Goal: Task Accomplishment & Management: Complete application form

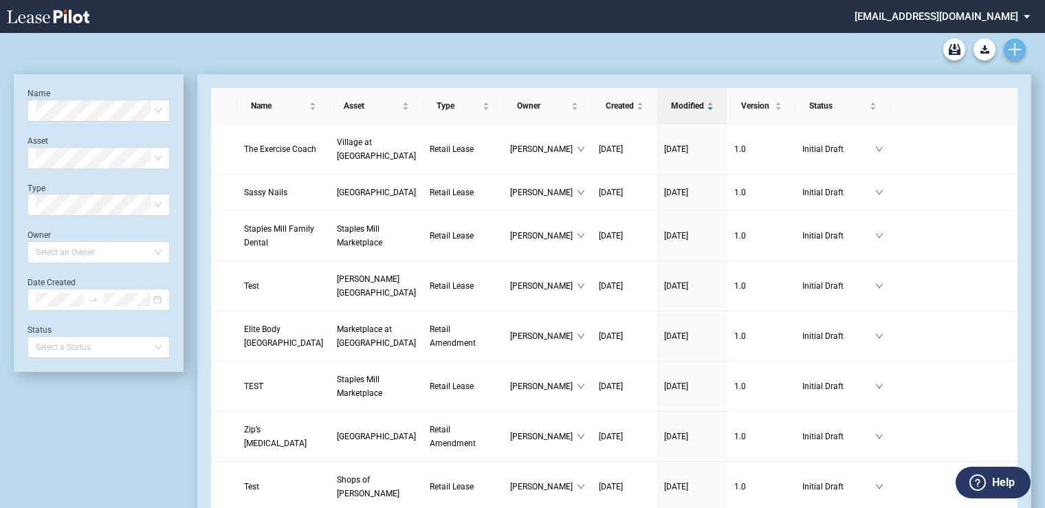
click at [1017, 47] on icon "Create new document" at bounding box center [1015, 49] width 12 height 12
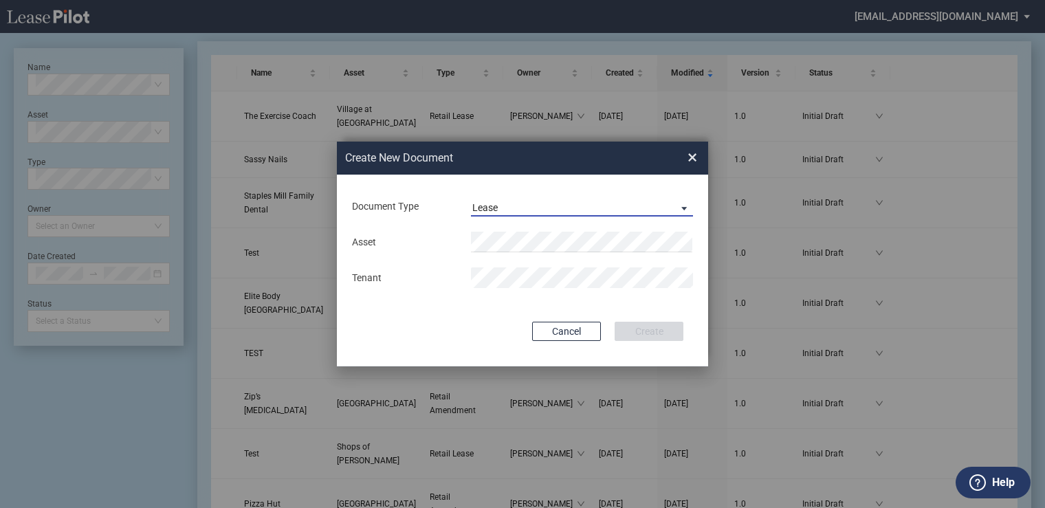
click at [534, 204] on span "Lease" at bounding box center [570, 208] width 197 height 14
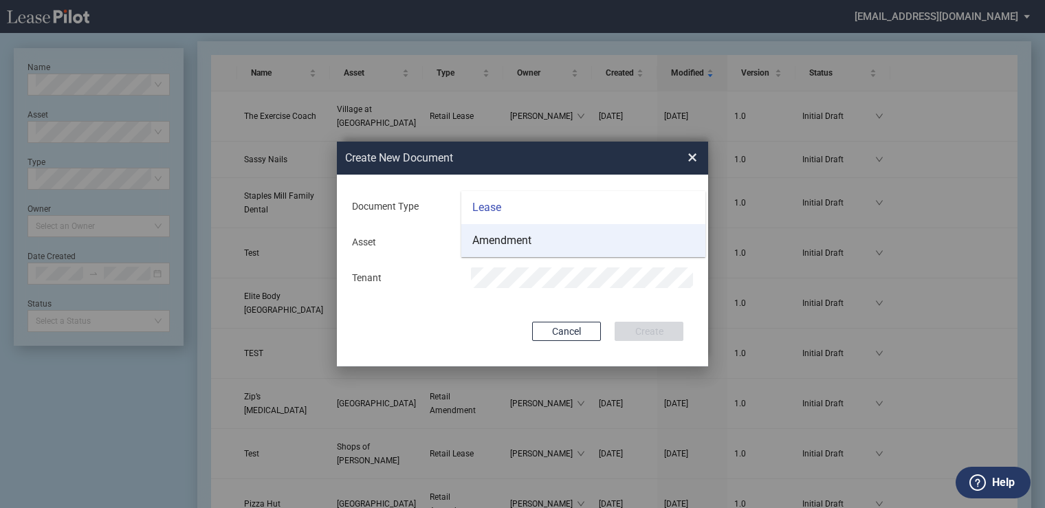
click at [528, 243] on div "Amendment" at bounding box center [501, 240] width 59 height 15
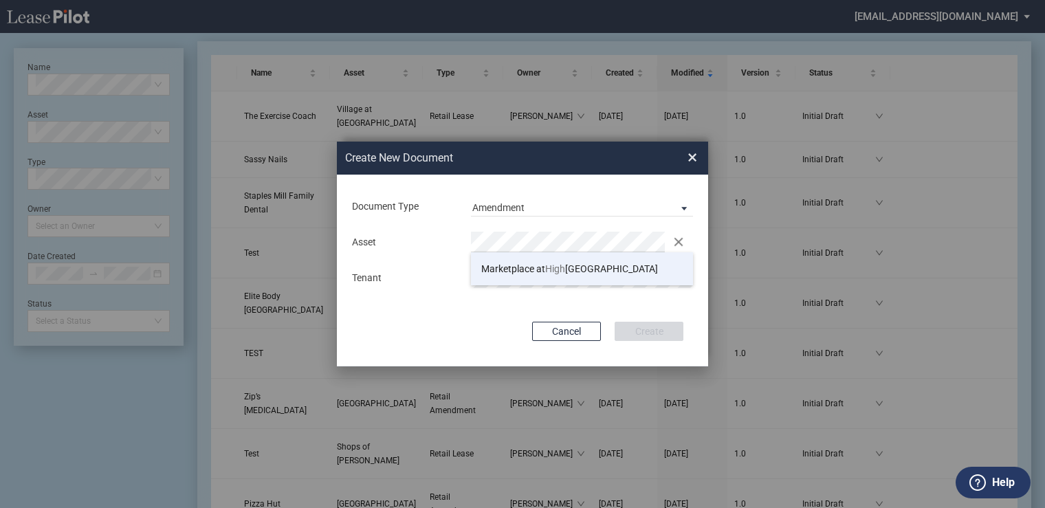
click at [579, 272] on span "Marketplace at High land Village" at bounding box center [569, 268] width 177 height 11
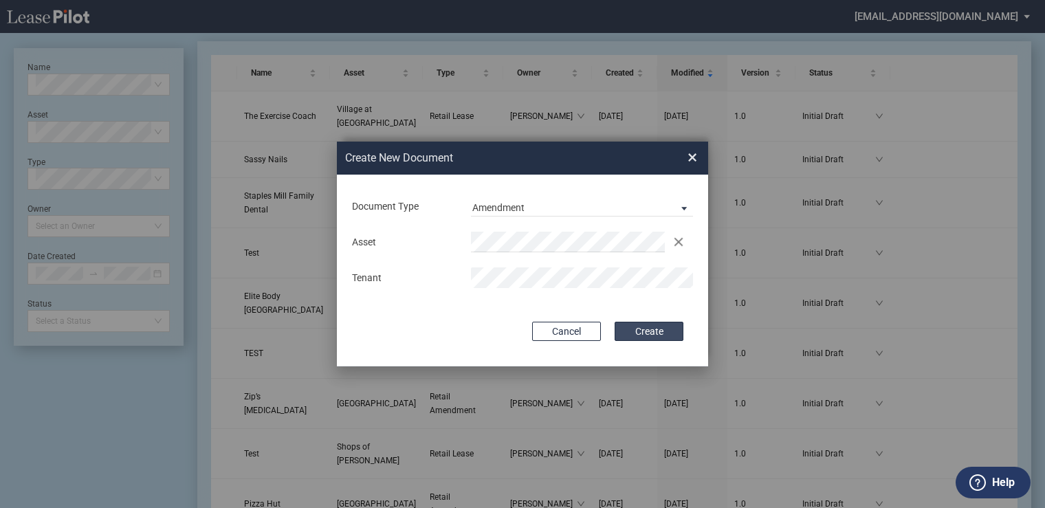
click at [649, 330] on button "Create" at bounding box center [649, 331] width 69 height 19
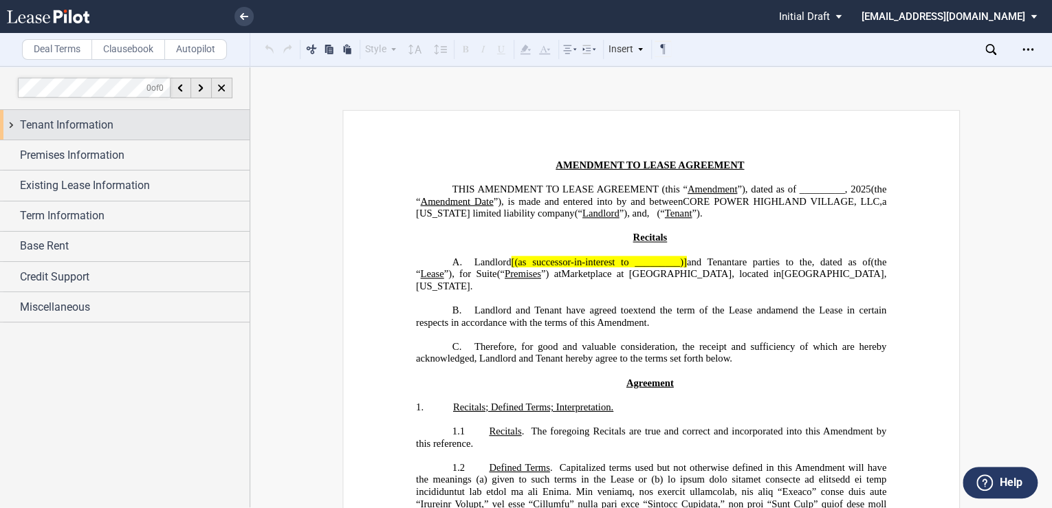
click at [64, 129] on span "Tenant Information" at bounding box center [67, 125] width 94 height 17
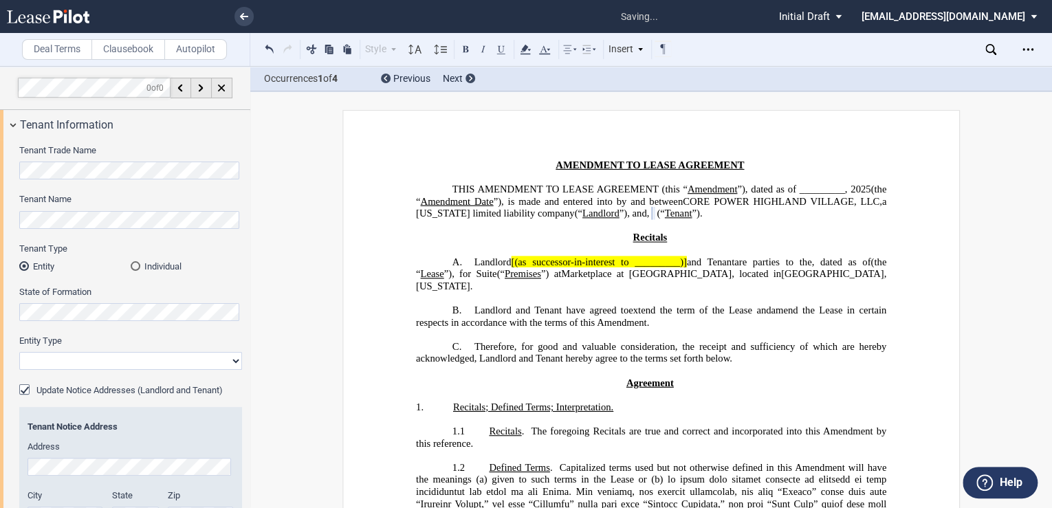
click at [133, 361] on select "Corporation Limited Liability Company General Partnership Limited Partnership O…" at bounding box center [130, 361] width 223 height 18
select select "limited liability company"
click at [19, 352] on select "Corporation Limited Liability Company General Partnership Limited Partnership O…" at bounding box center [130, 361] width 223 height 18
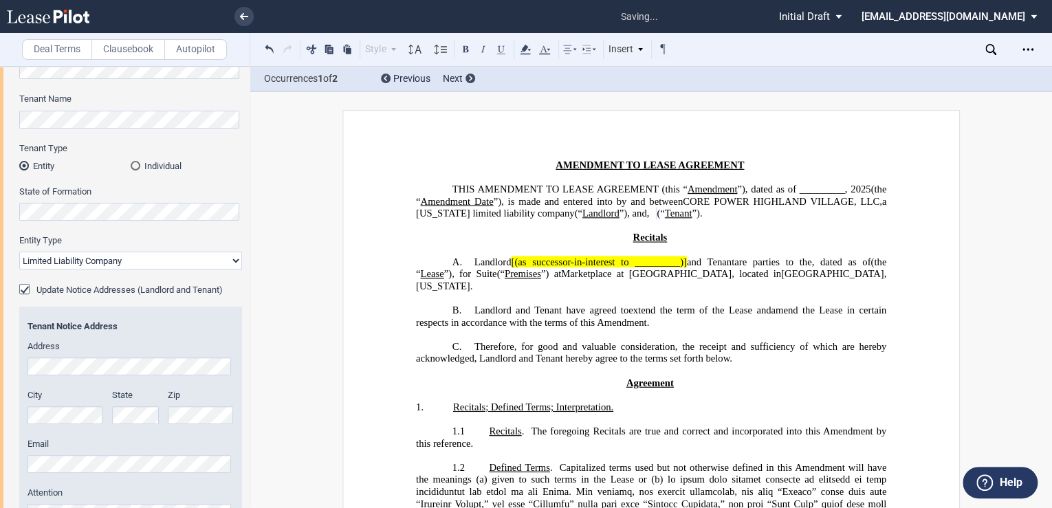
scroll to position [110, 0]
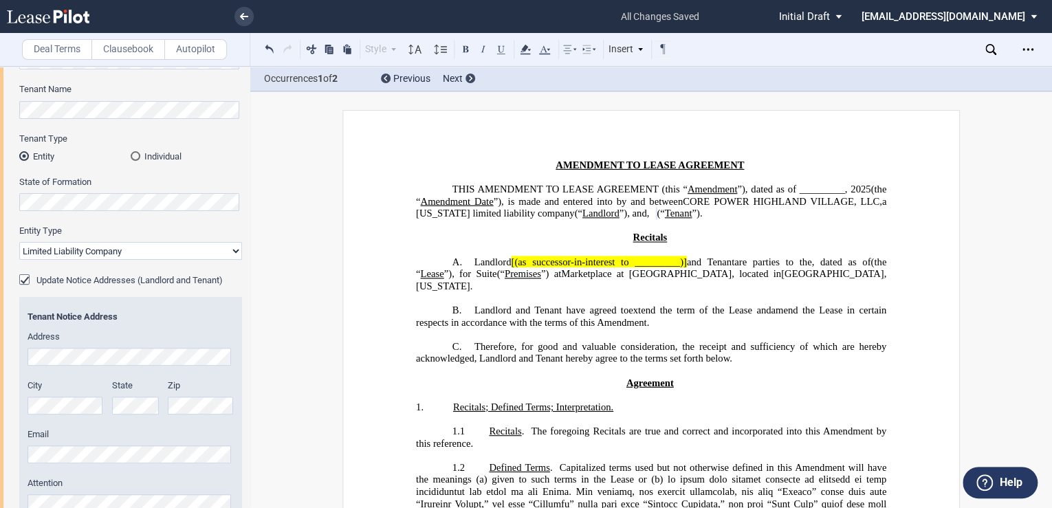
click at [21, 281] on div "Update Notice Addresses (Landlord and Tenant)" at bounding box center [26, 281] width 14 height 14
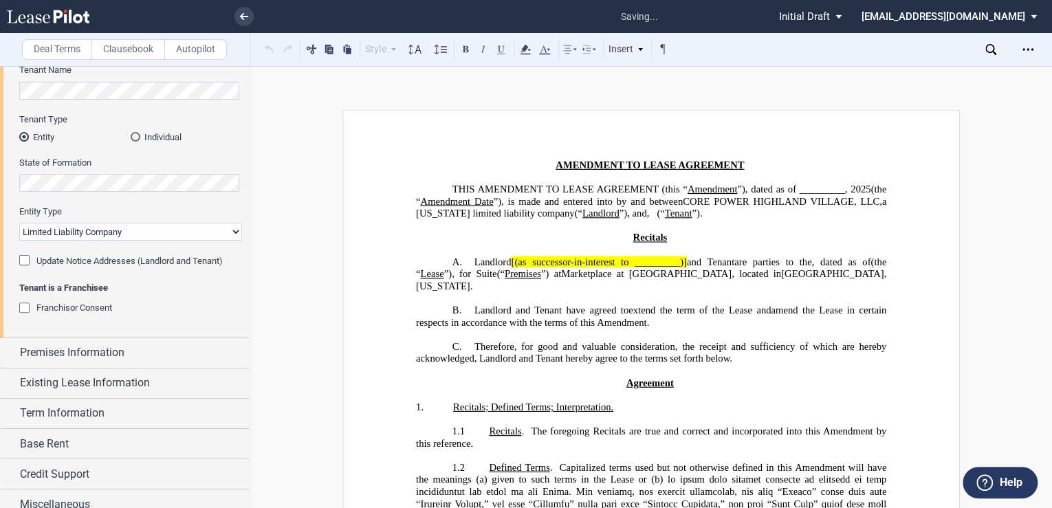
scroll to position [140, 0]
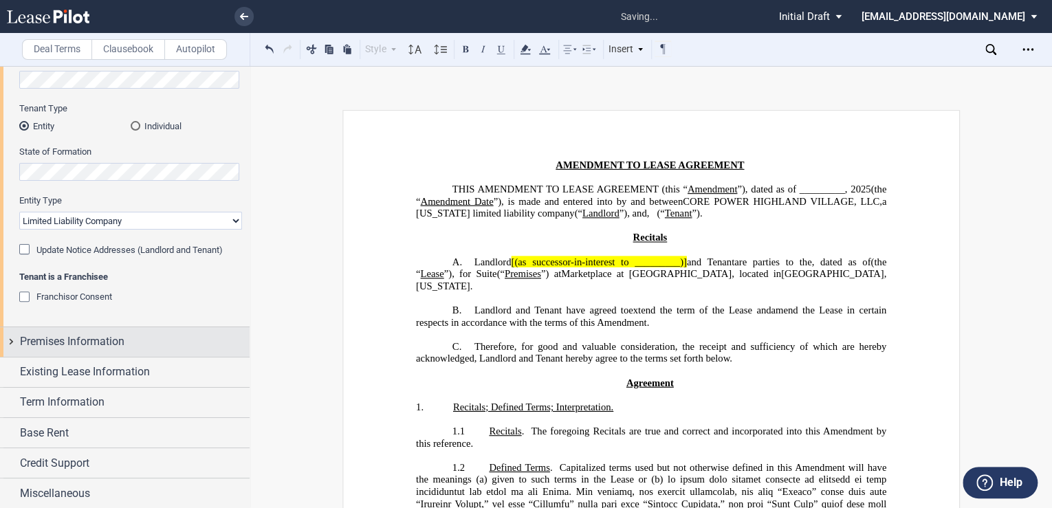
click at [104, 338] on span "Premises Information" at bounding box center [72, 342] width 105 height 17
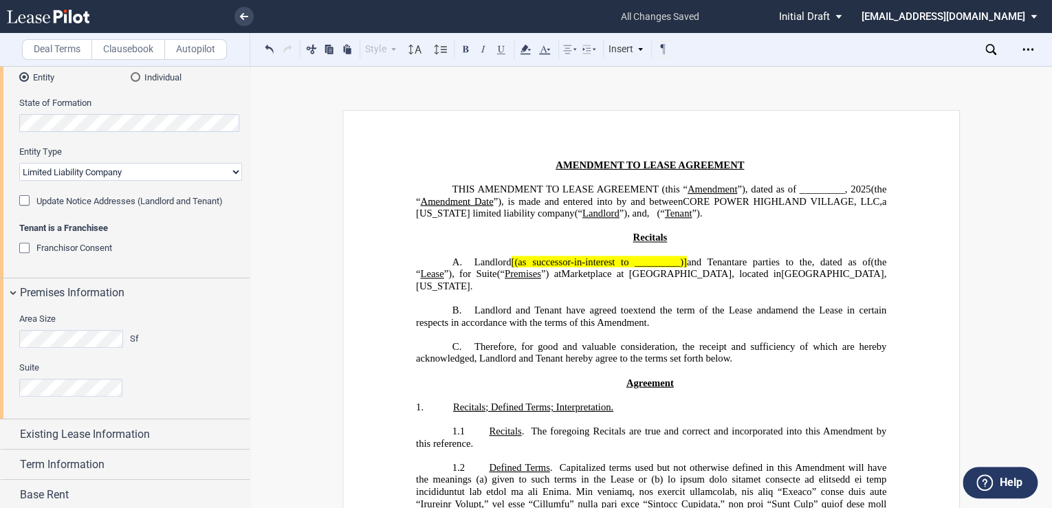
scroll to position [214, 0]
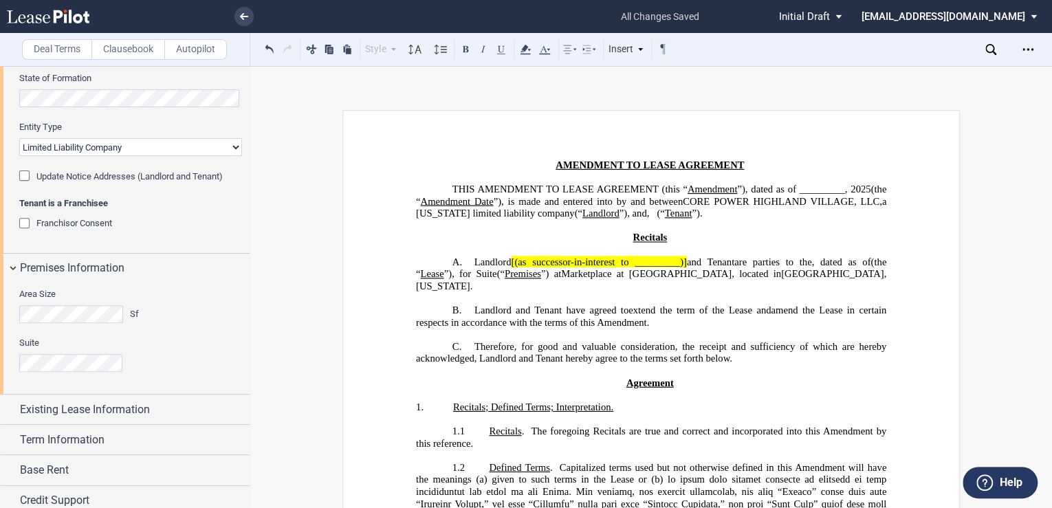
click at [420, 292] on p "A. Landlord [(as successor-in-interest to _________)] and Tenant (as successor-…" at bounding box center [651, 274] width 470 height 36
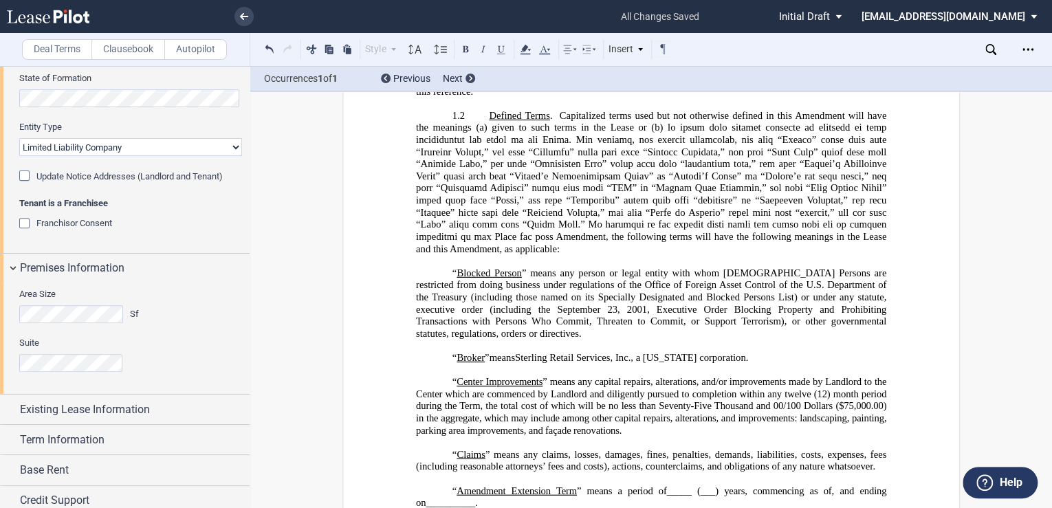
scroll to position [42, 0]
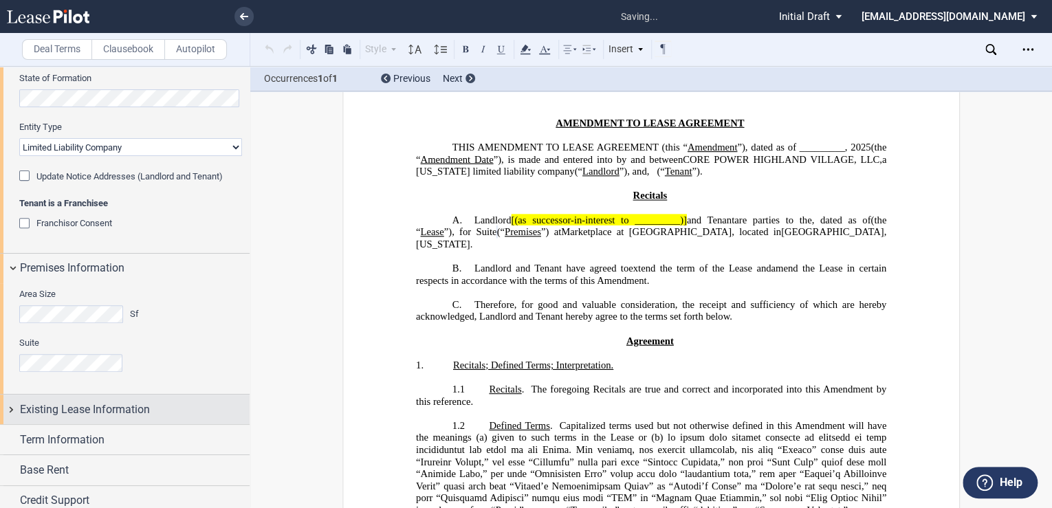
click at [66, 408] on span "Existing Lease Information" at bounding box center [85, 410] width 130 height 17
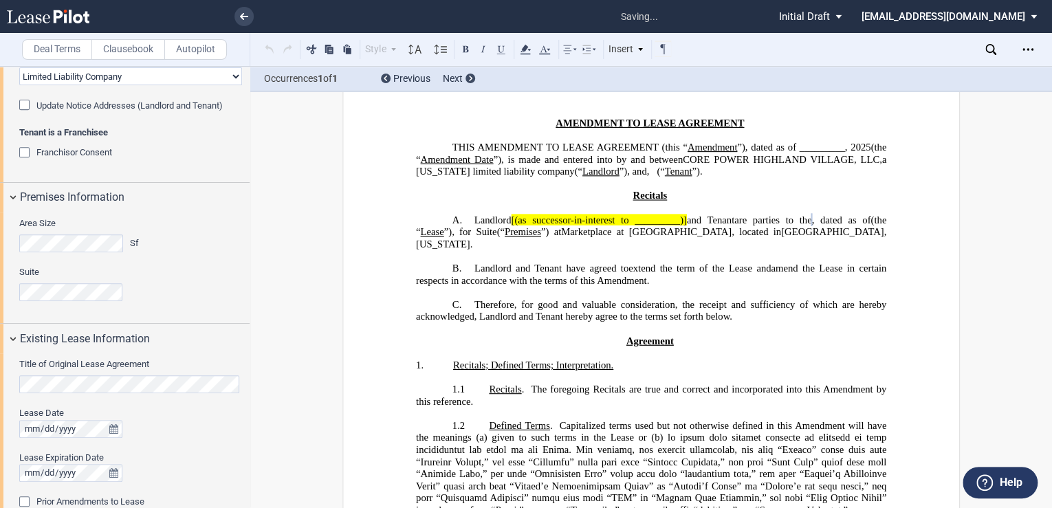
scroll to position [324, 0]
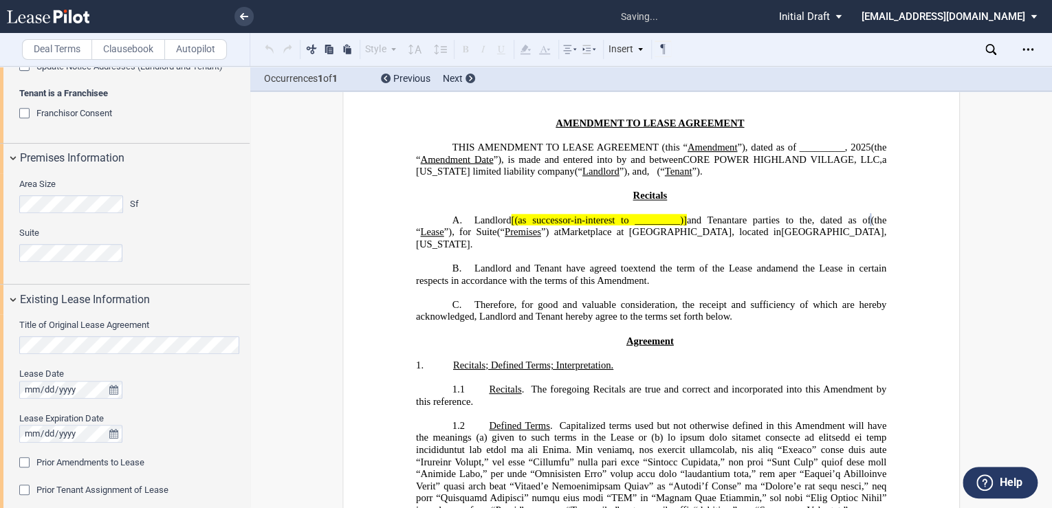
click at [131, 468] on div "Prior Amendments to Lease" at bounding box center [90, 463] width 108 height 12
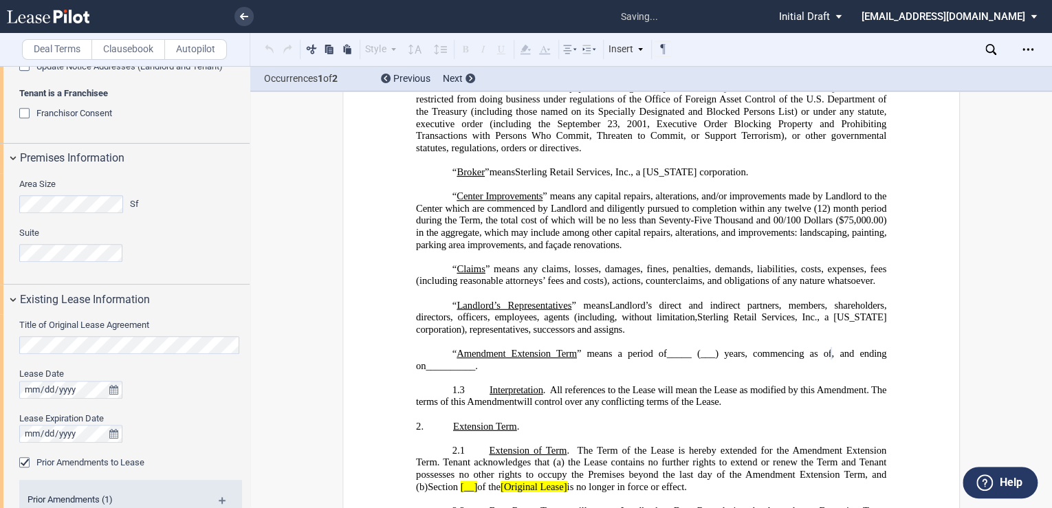
scroll to position [671, 0]
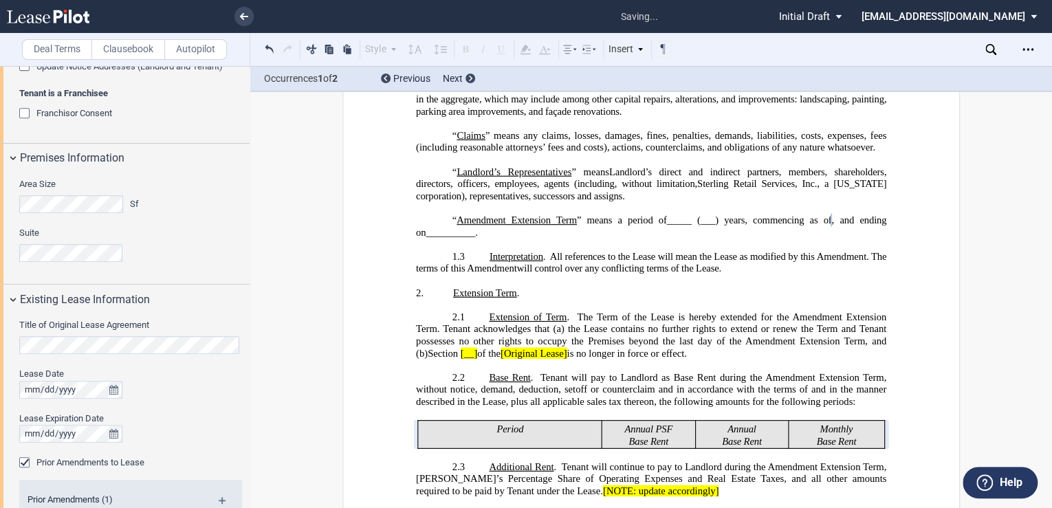
click at [29, 463] on div "Prior Amendments to Lease" at bounding box center [26, 464] width 14 height 14
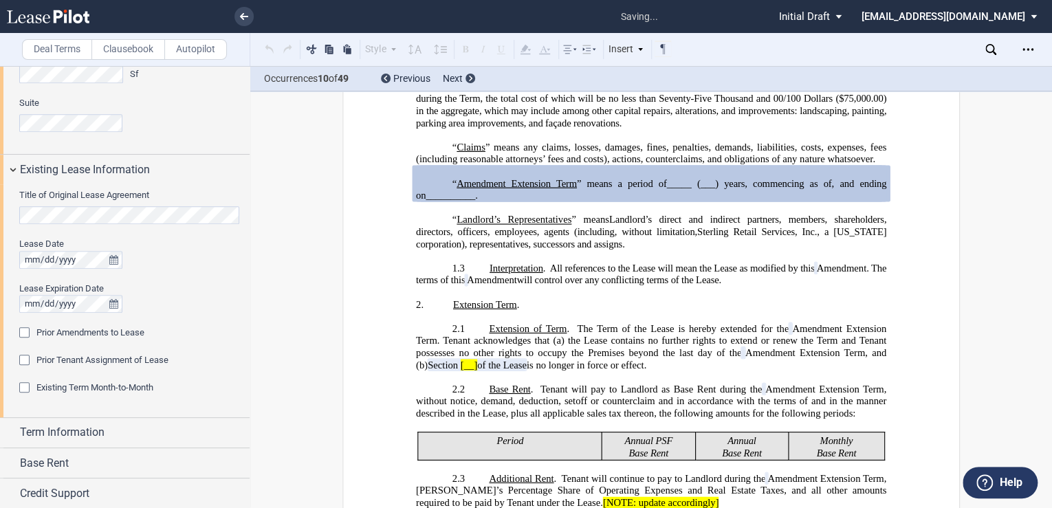
scroll to position [470, 0]
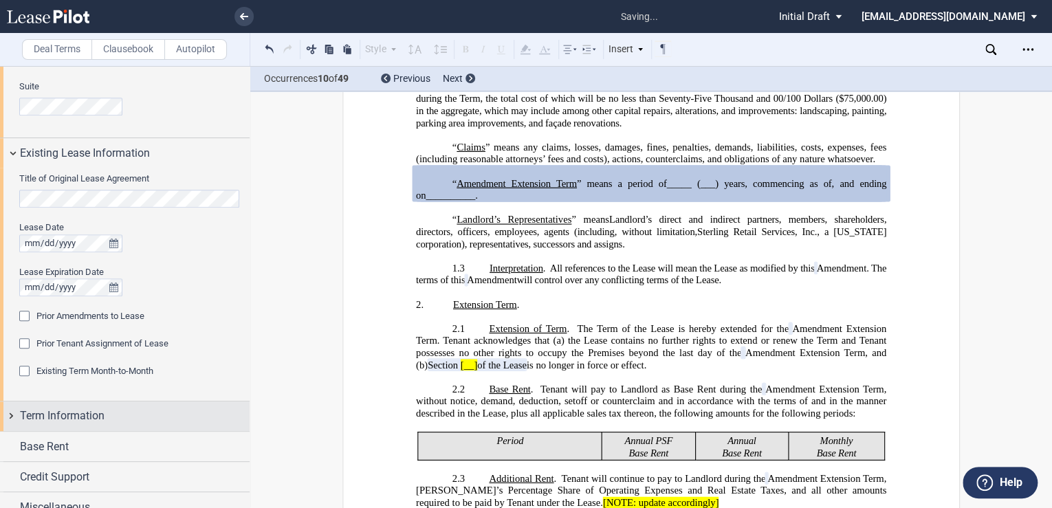
click at [91, 415] on span "Term Information" at bounding box center [62, 416] width 85 height 17
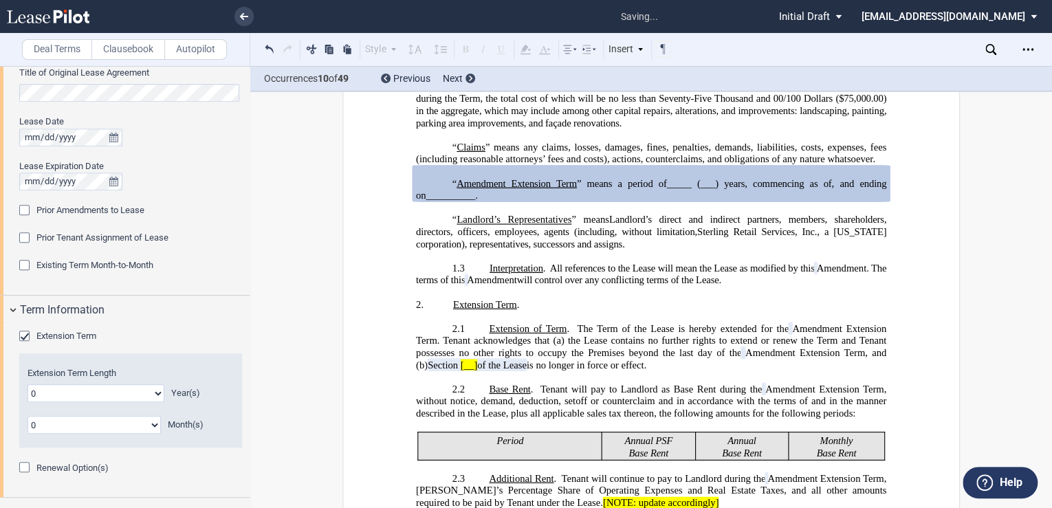
scroll to position [580, 0]
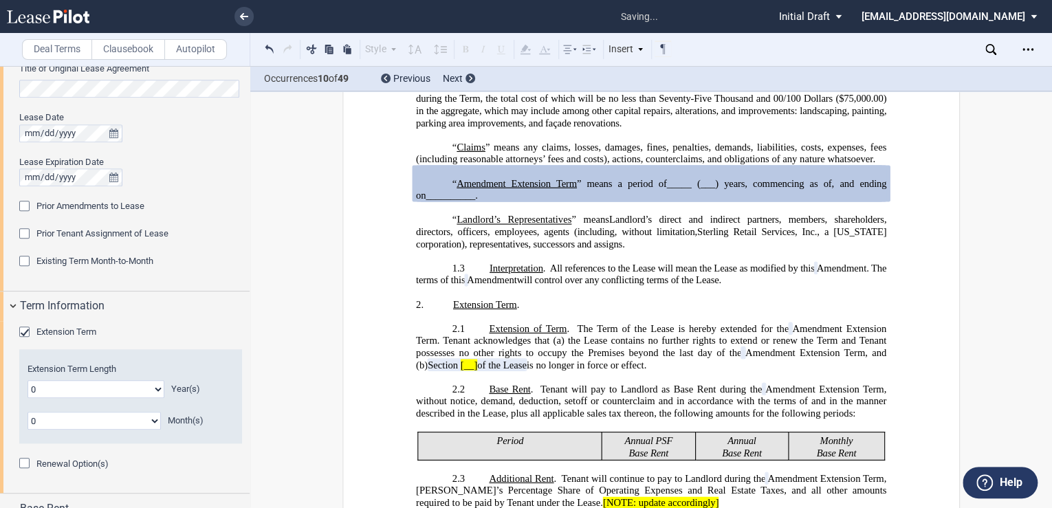
click at [22, 327] on div "Extension Term" at bounding box center [26, 334] width 14 height 14
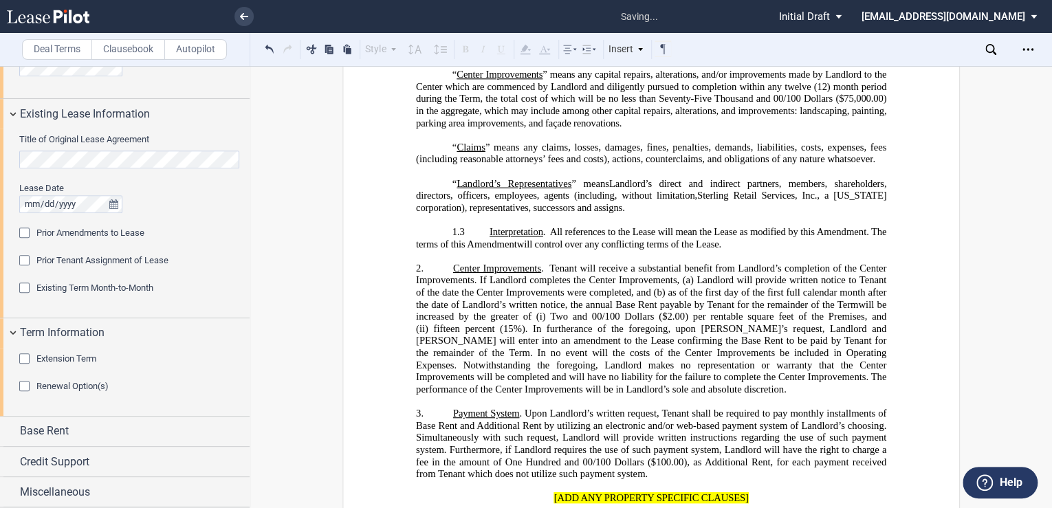
scroll to position [509, 0]
click at [63, 435] on span "Base Rent" at bounding box center [44, 432] width 49 height 17
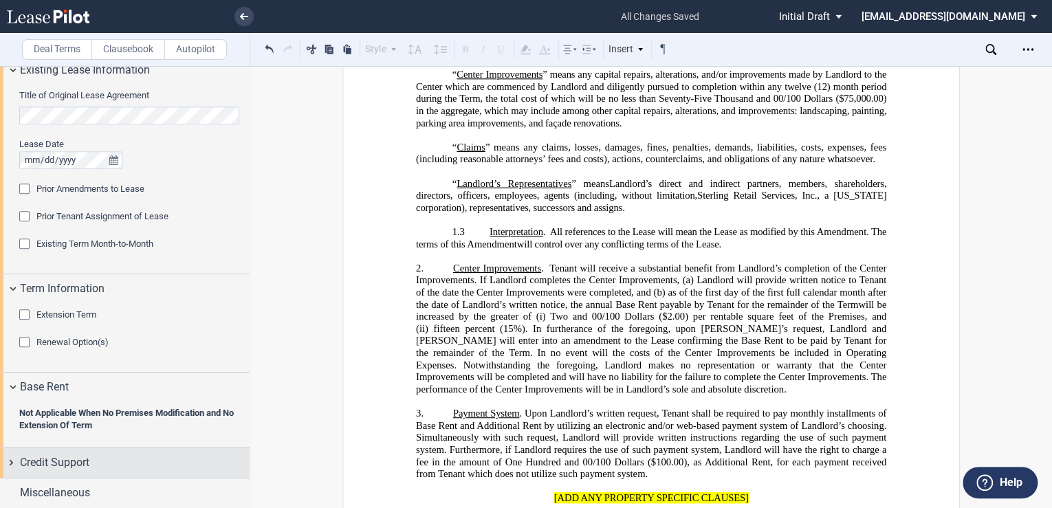
click at [66, 458] on span "Credit Support" at bounding box center [54, 463] width 69 height 17
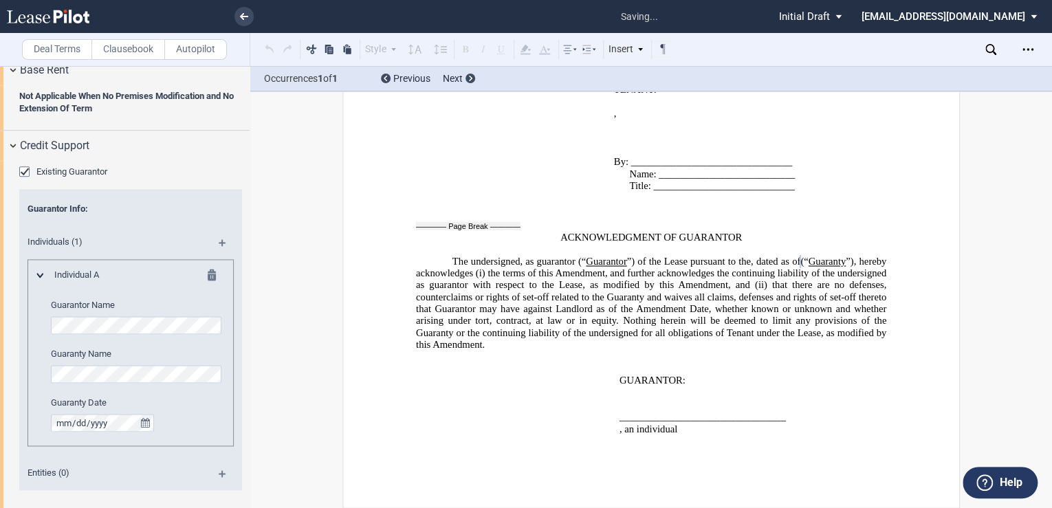
scroll to position [884, 0]
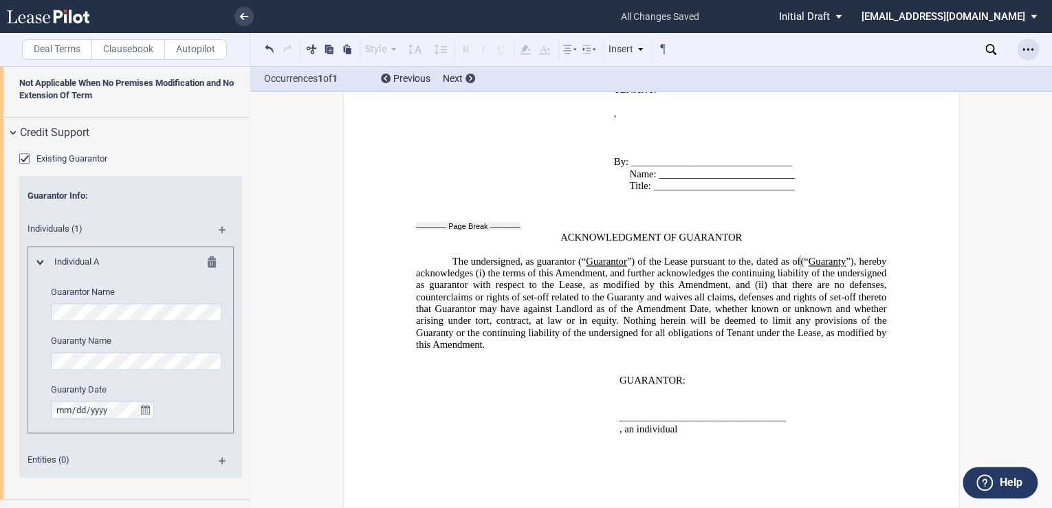
click at [1025, 50] on icon "Open Lease options menu" at bounding box center [1028, 49] width 11 height 11
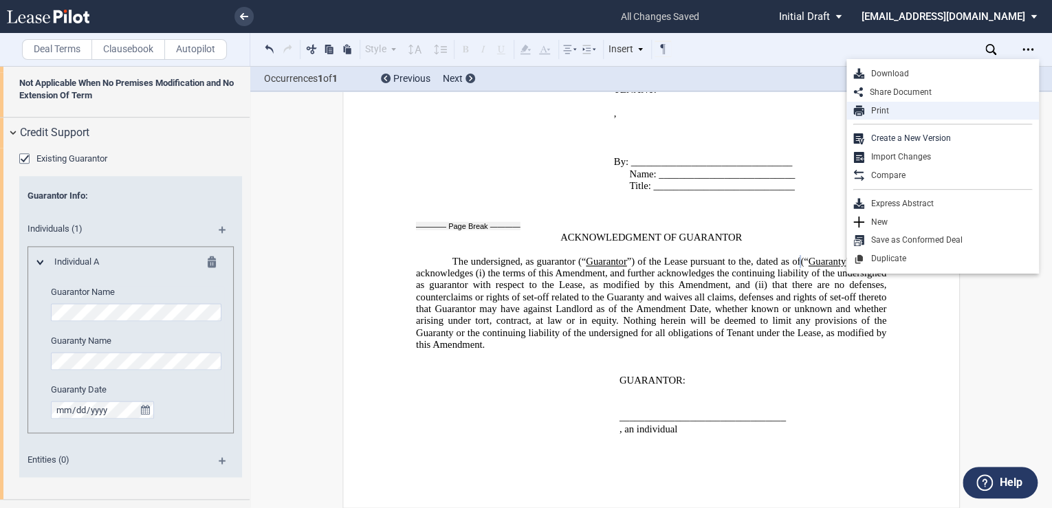
click at [883, 110] on div "Print" at bounding box center [948, 111] width 168 height 12
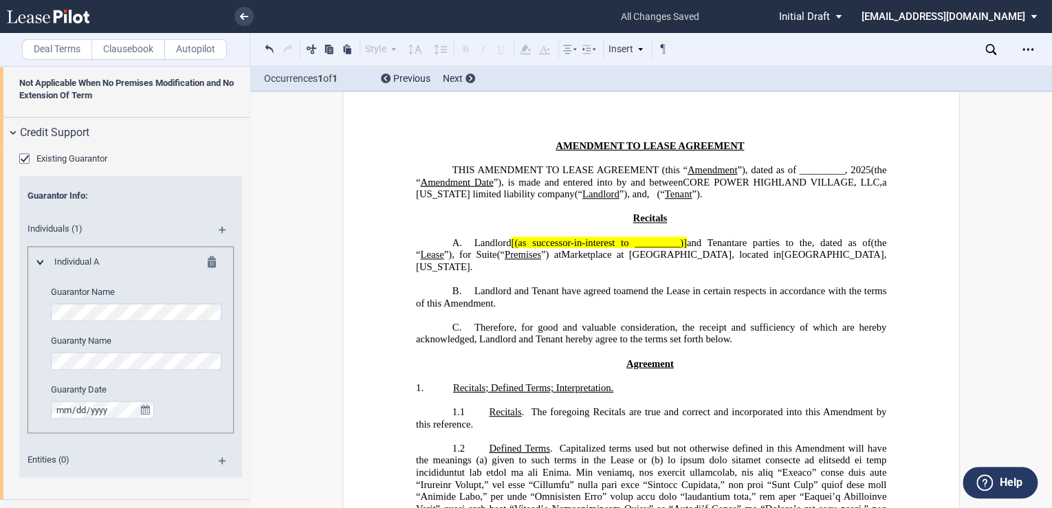
scroll to position [0, 0]
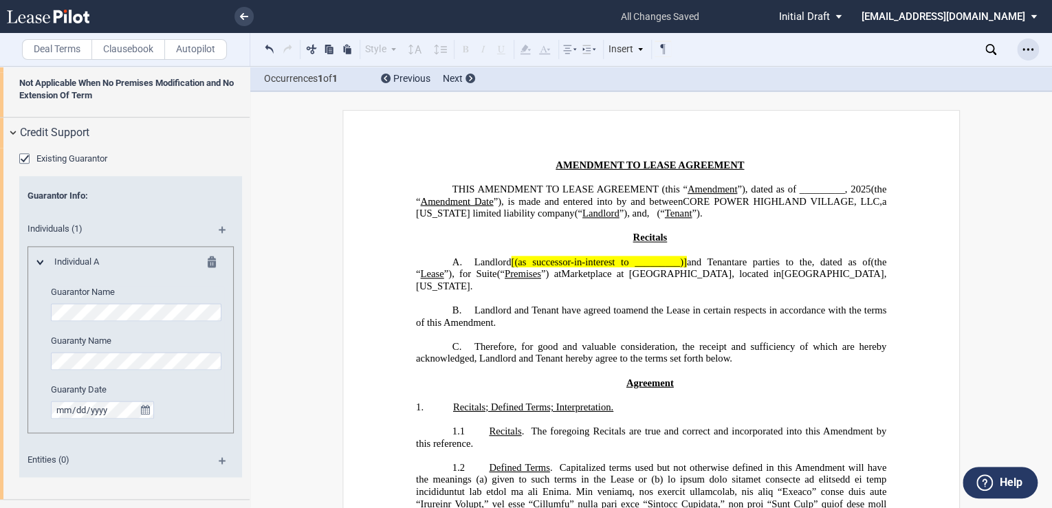
click at [1028, 46] on icon "Open Lease options menu" at bounding box center [1028, 49] width 11 height 11
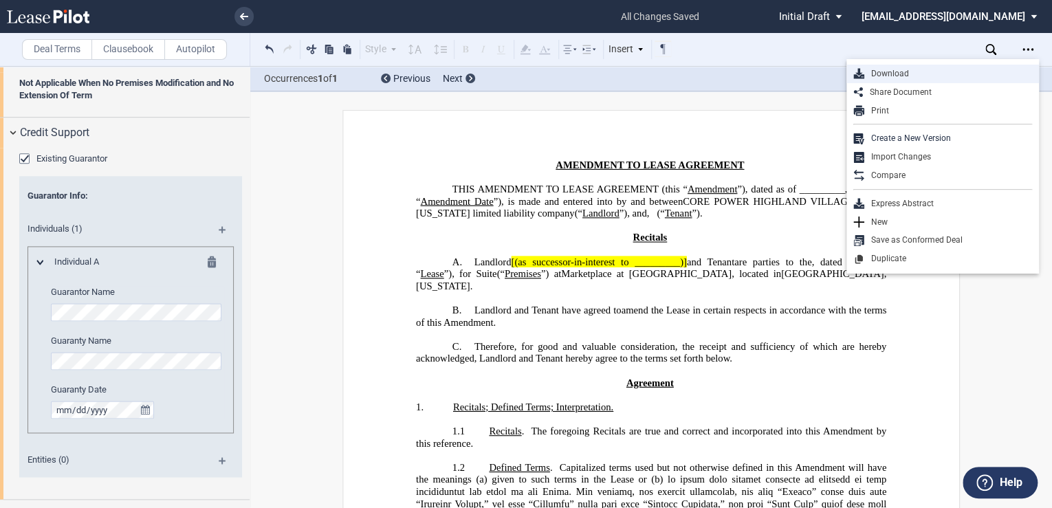
click at [891, 72] on div "Download" at bounding box center [948, 74] width 168 height 12
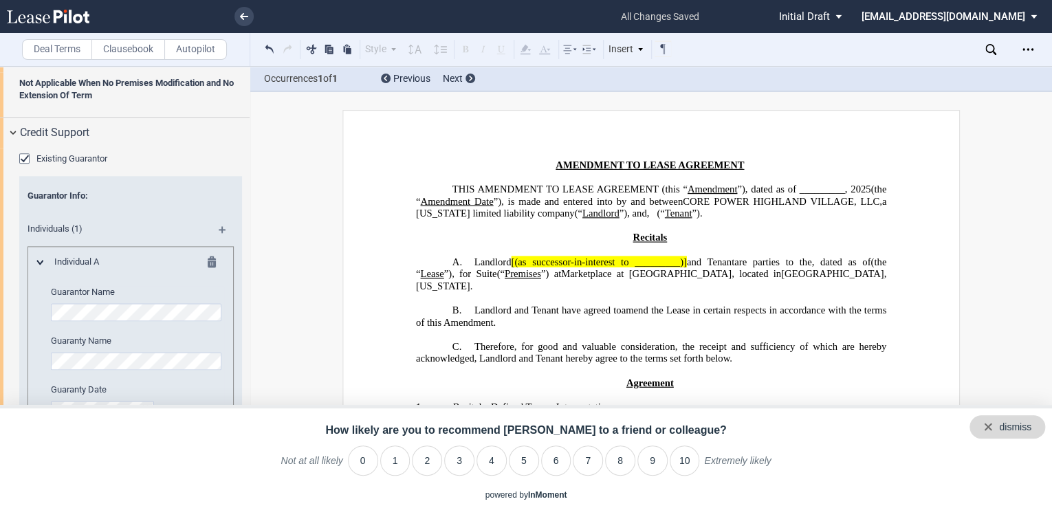
click at [1011, 426] on div "dismiss" at bounding box center [1015, 428] width 32 height 14
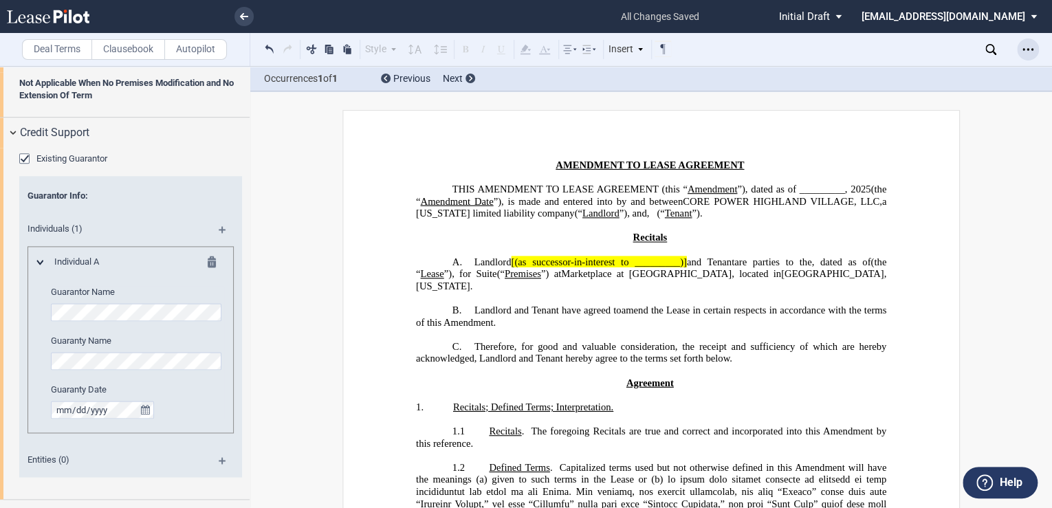
click at [1032, 54] on icon "Open Lease options menu" at bounding box center [1028, 49] width 11 height 11
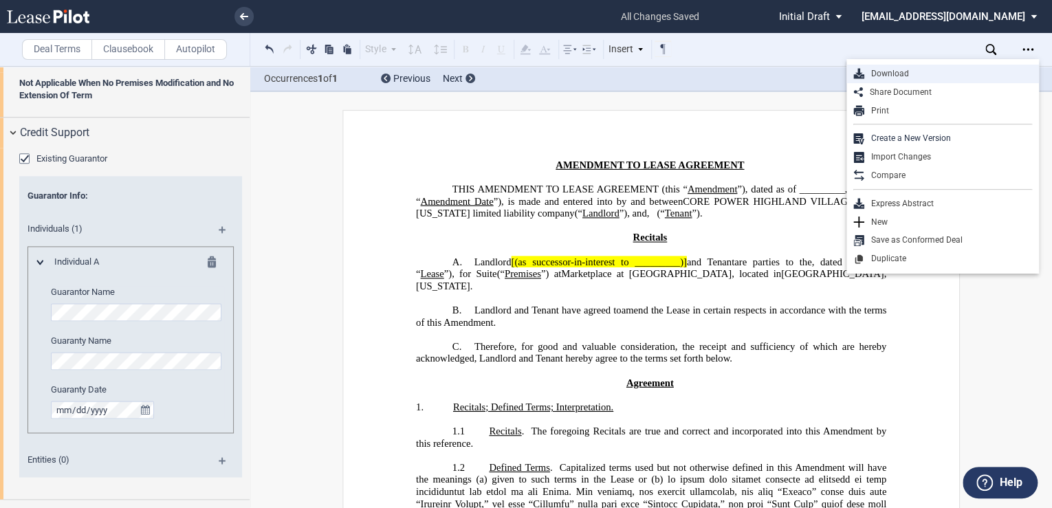
click at [888, 72] on div "Download" at bounding box center [948, 74] width 168 height 12
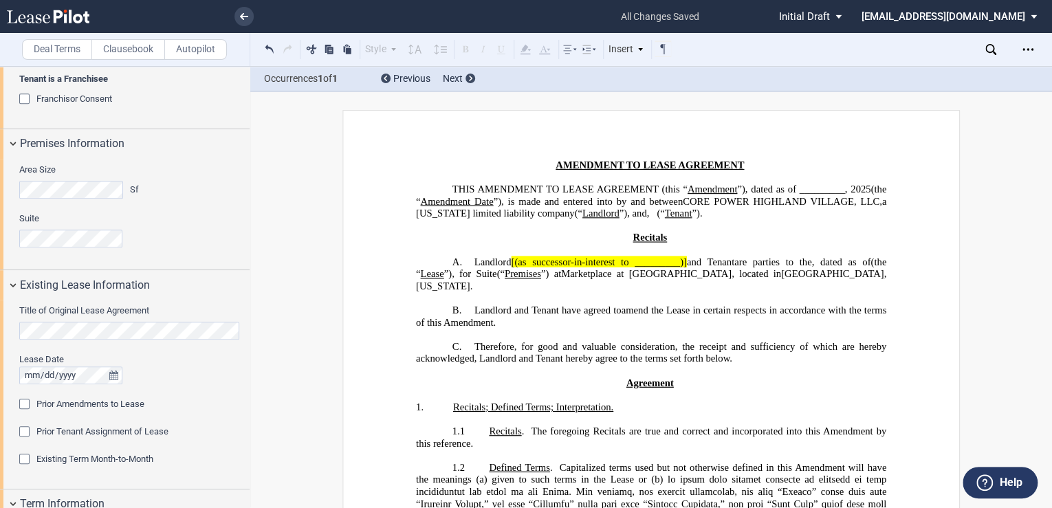
scroll to position [334, 0]
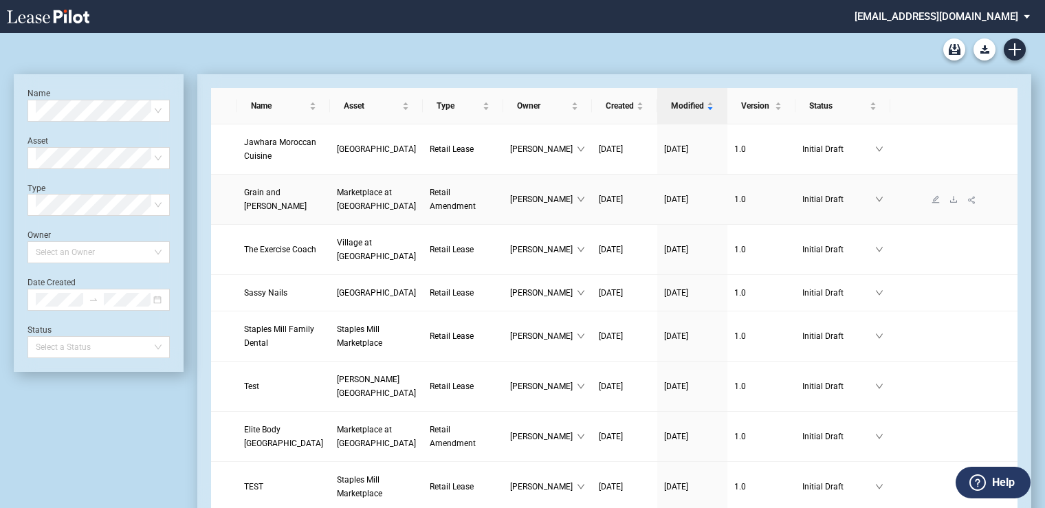
click at [259, 211] on span "Grain and [PERSON_NAME]" at bounding box center [275, 199] width 63 height 23
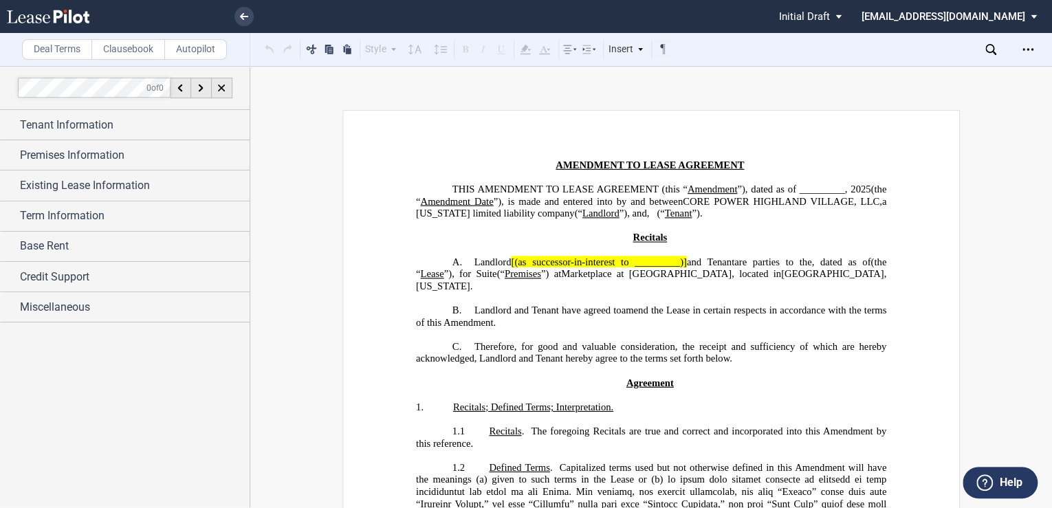
click at [19, 15] on icon at bounding box center [48, 17] width 83 height 14
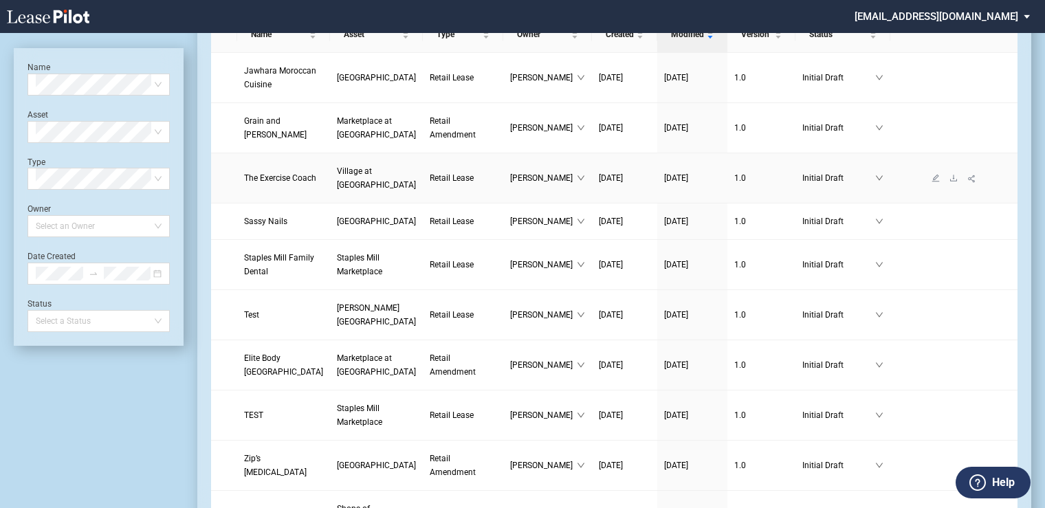
scroll to position [73, 0]
click at [275, 375] on span "Elite Body Highland Village" at bounding box center [283, 363] width 79 height 23
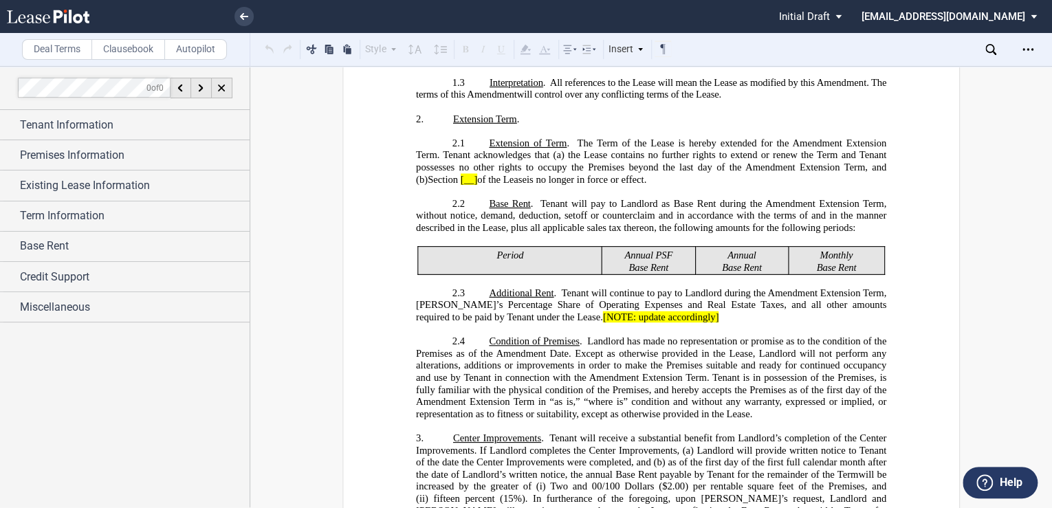
scroll to position [843, 0]
